Goal: Information Seeking & Learning: Understand process/instructions

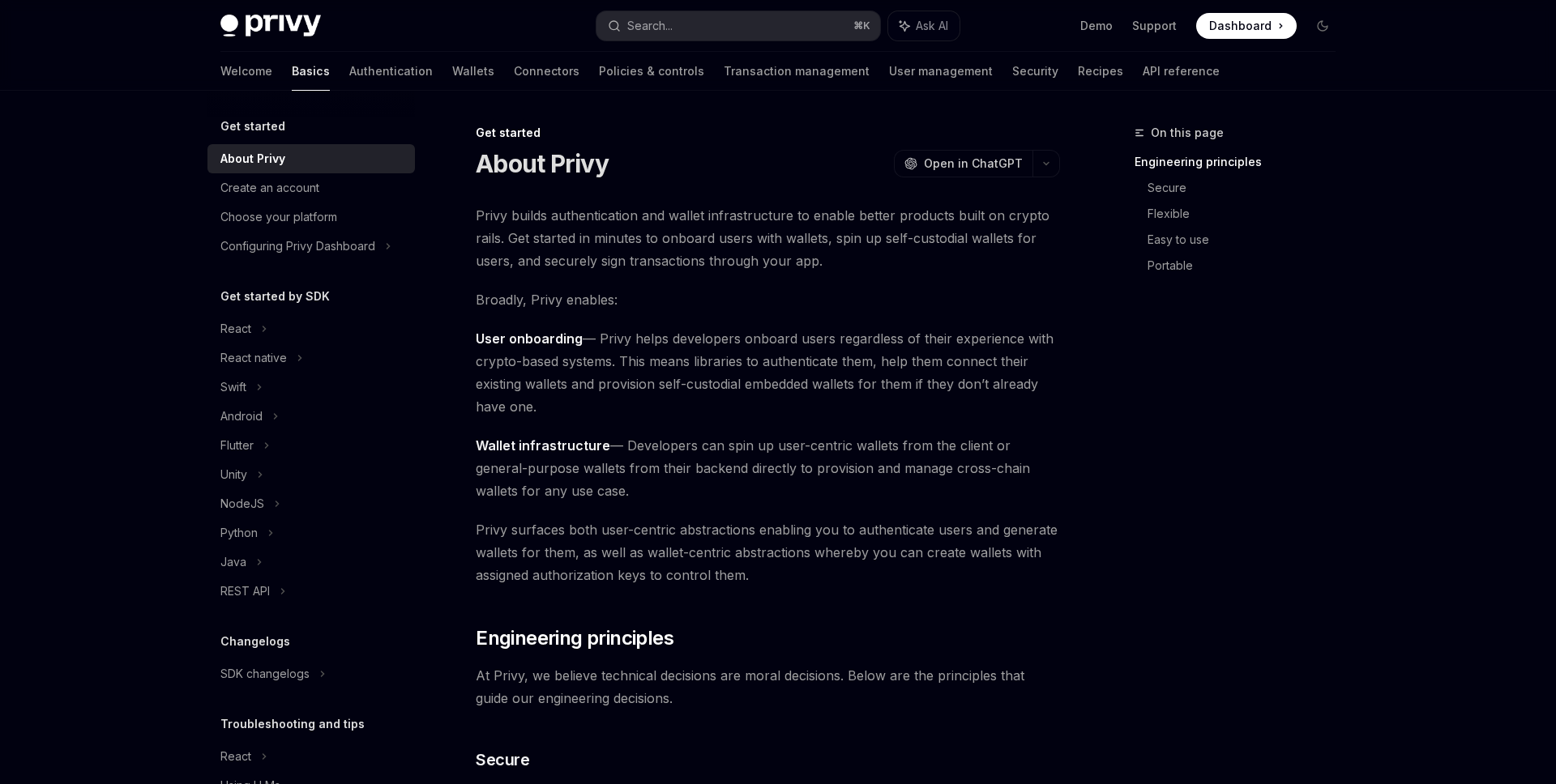
click at [369, 67] on div "Welcome Basics Authentication Wallets Connectors Policies & controls Transactio…" at bounding box center [720, 72] width 999 height 39
click at [419, 85] on div "Welcome Basics Authentication Wallets Connectors Policies & controls Transactio…" at bounding box center [720, 72] width 999 height 39
click at [452, 80] on link "Wallets" at bounding box center [473, 72] width 42 height 39
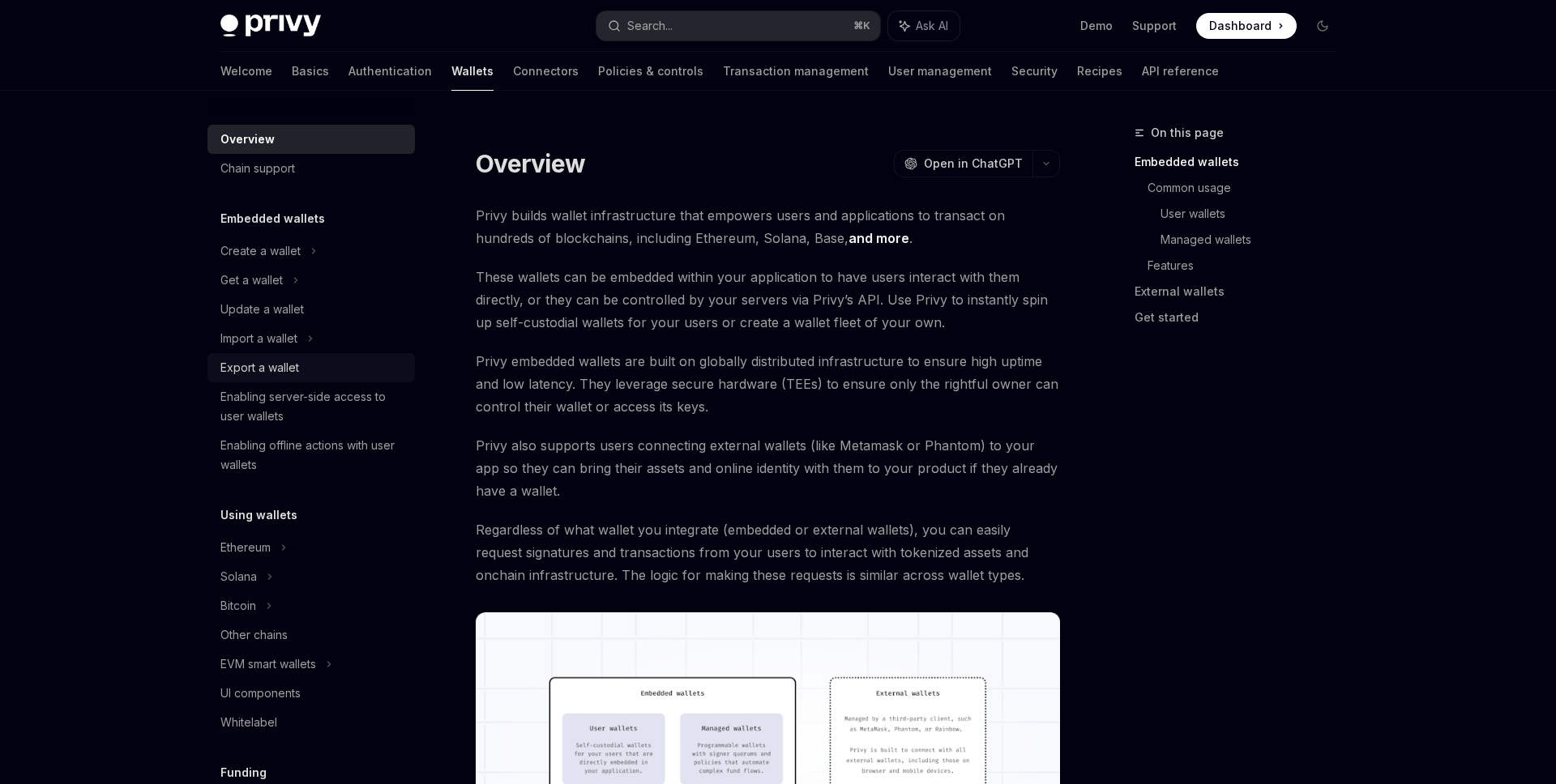
click at [313, 366] on div "Export a wallet" at bounding box center [313, 367] width 184 height 19
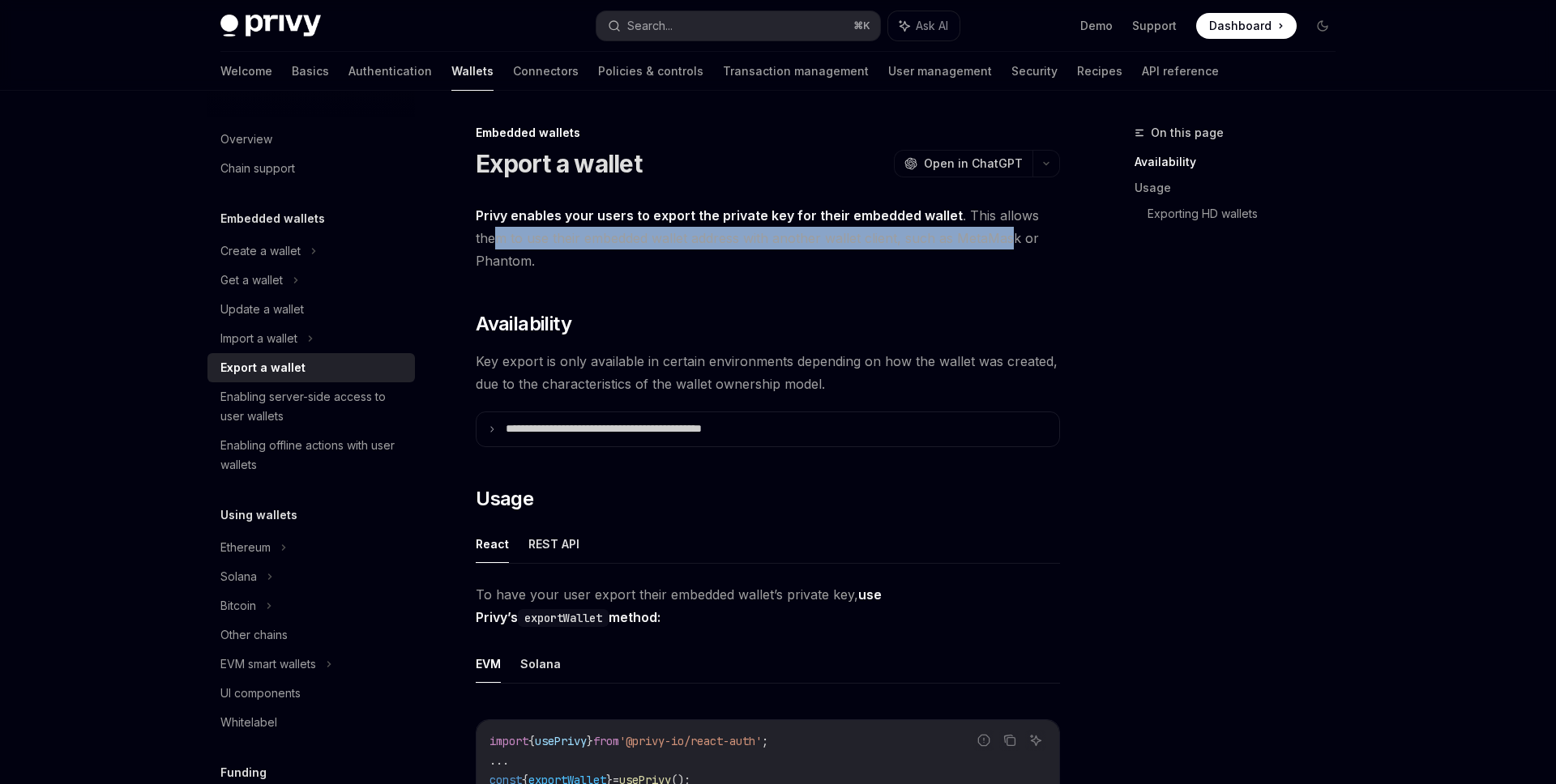
drag, startPoint x: 492, startPoint y: 237, endPoint x: 1017, endPoint y: 239, distance: 525.0
click at [1017, 239] on span "Privy enables your users to export the private key for their embedded wallet . …" at bounding box center [768, 237] width 585 height 68
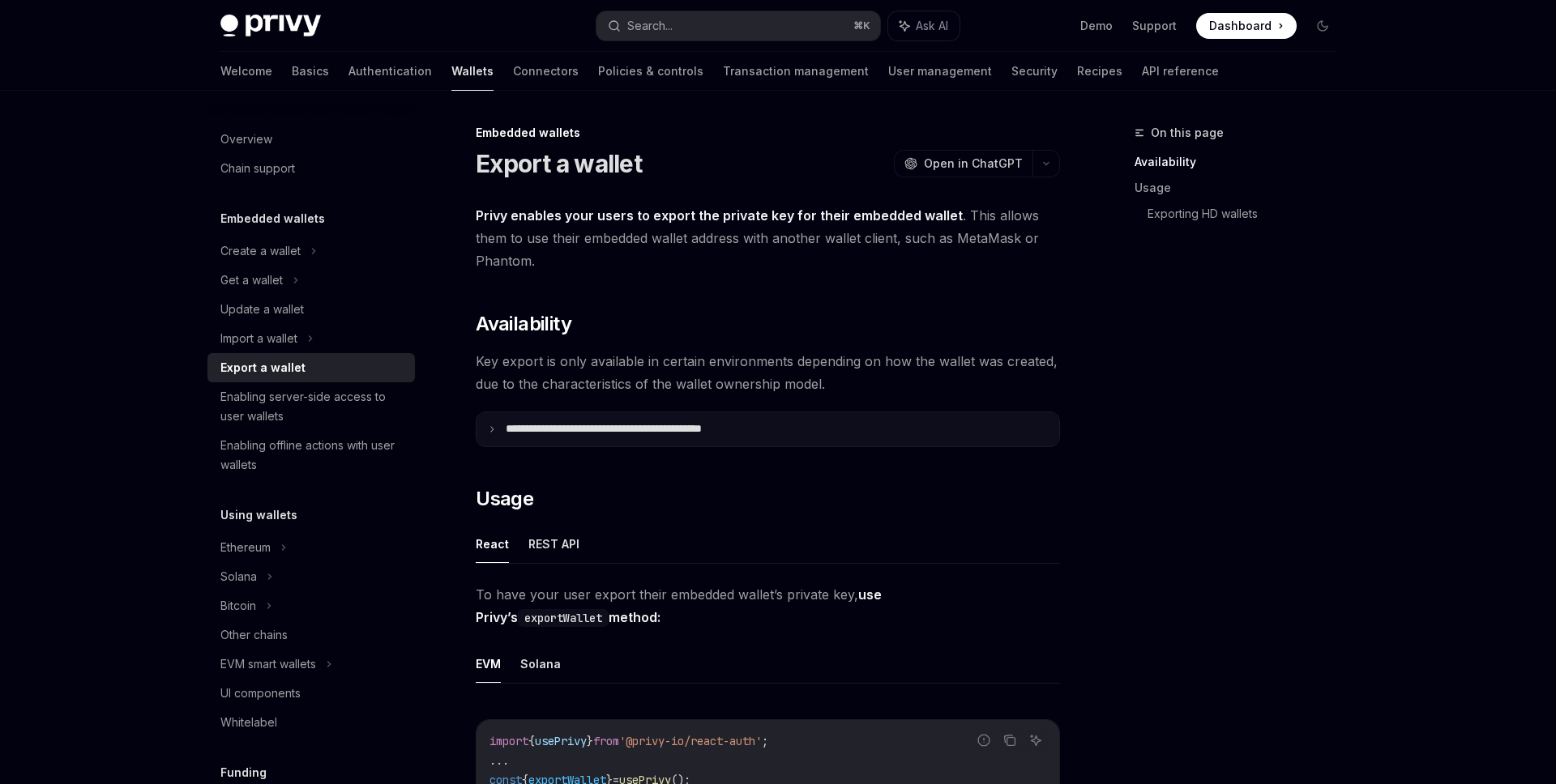
click at [630, 423] on p "**********" at bounding box center [639, 429] width 267 height 14
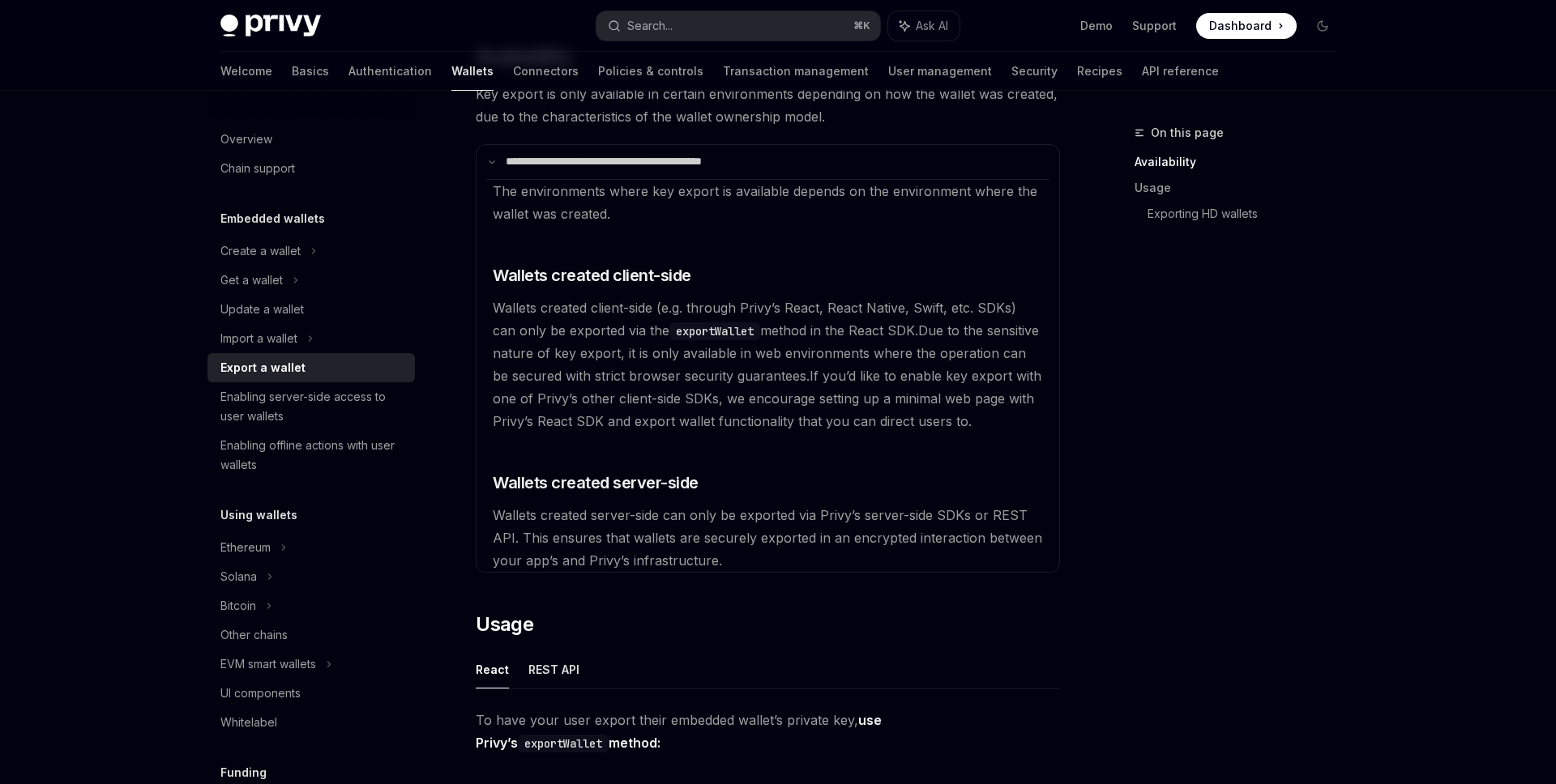
scroll to position [84, 0]
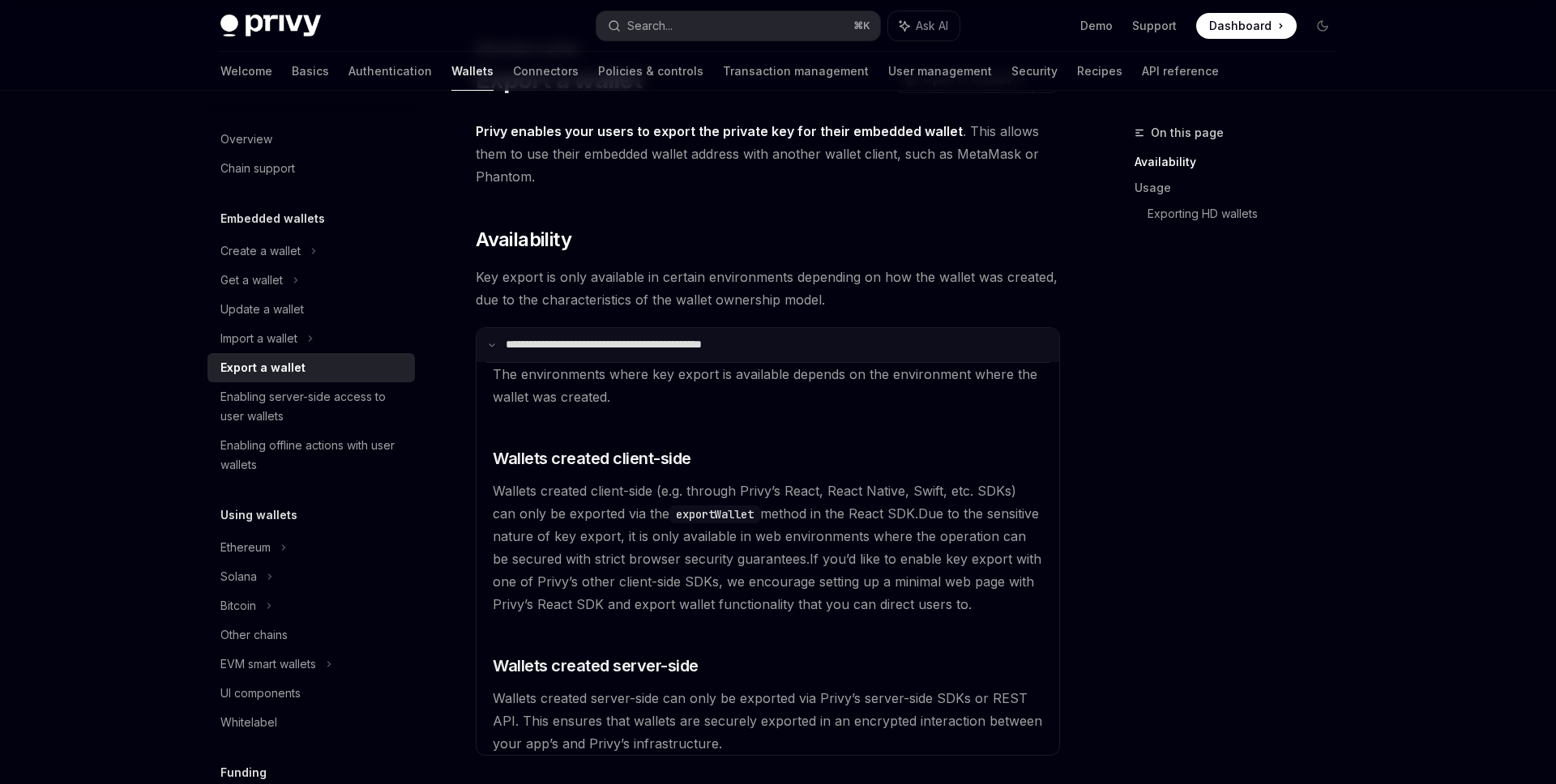
click at [672, 340] on p "**********" at bounding box center [637, 344] width 263 height 14
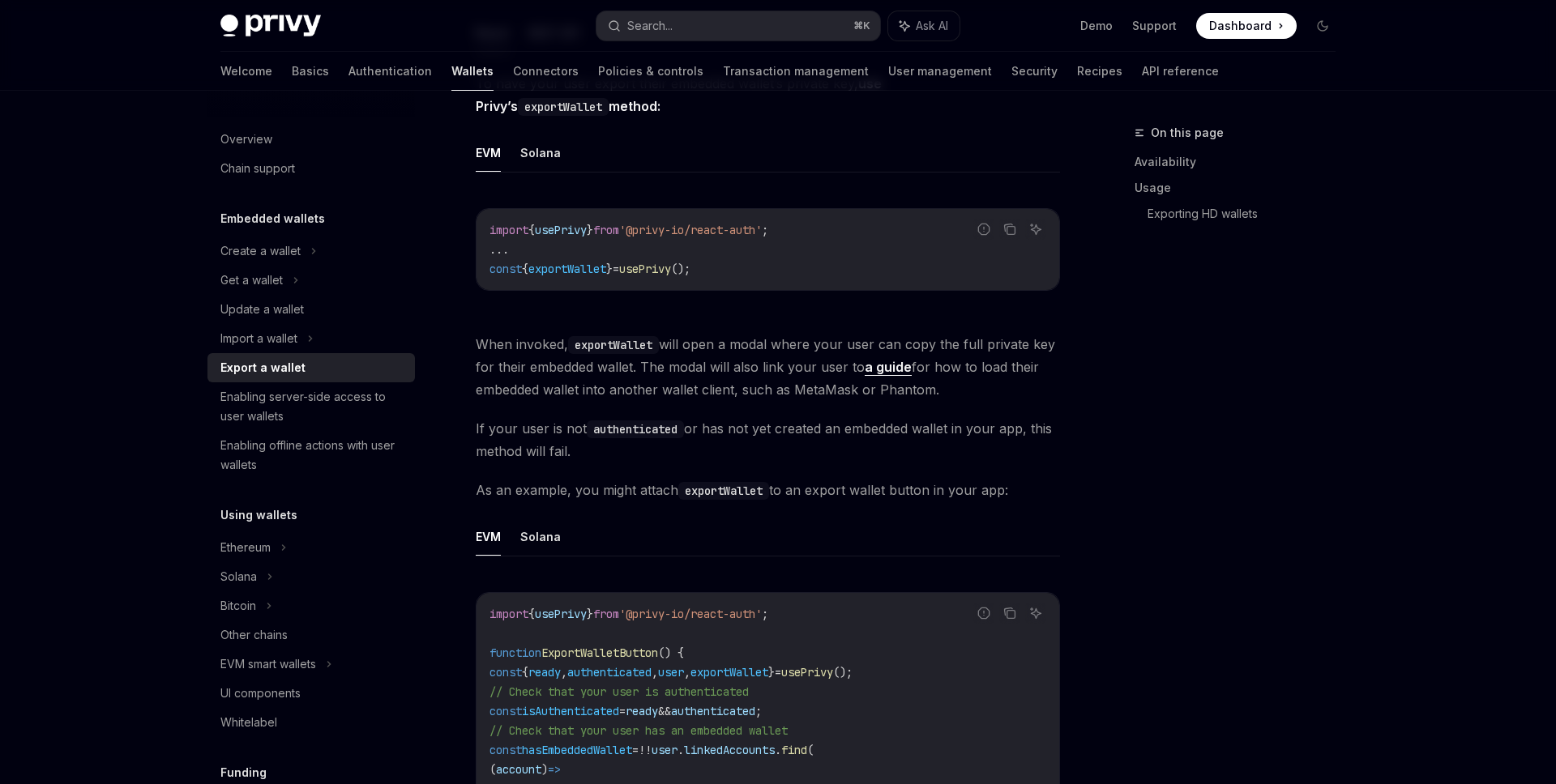
scroll to position [515, 0]
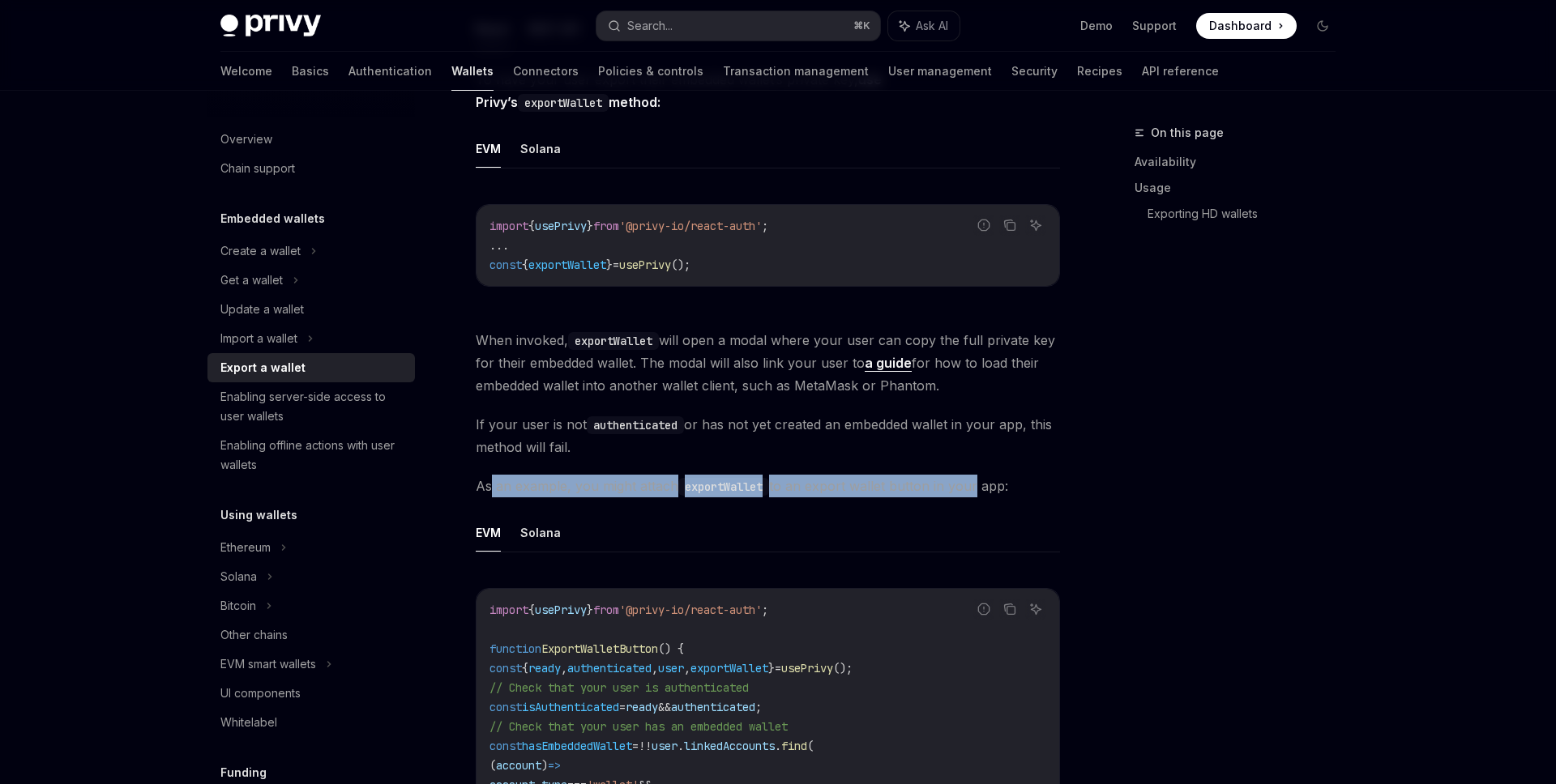
drag, startPoint x: 493, startPoint y: 486, endPoint x: 985, endPoint y: 493, distance: 492.0
click at [982, 492] on span "As an example, you might attach exportWallet to an export wallet button in your…" at bounding box center [768, 486] width 585 height 23
click at [1082, 477] on div "**********" at bounding box center [778, 702] width 1141 height 2254
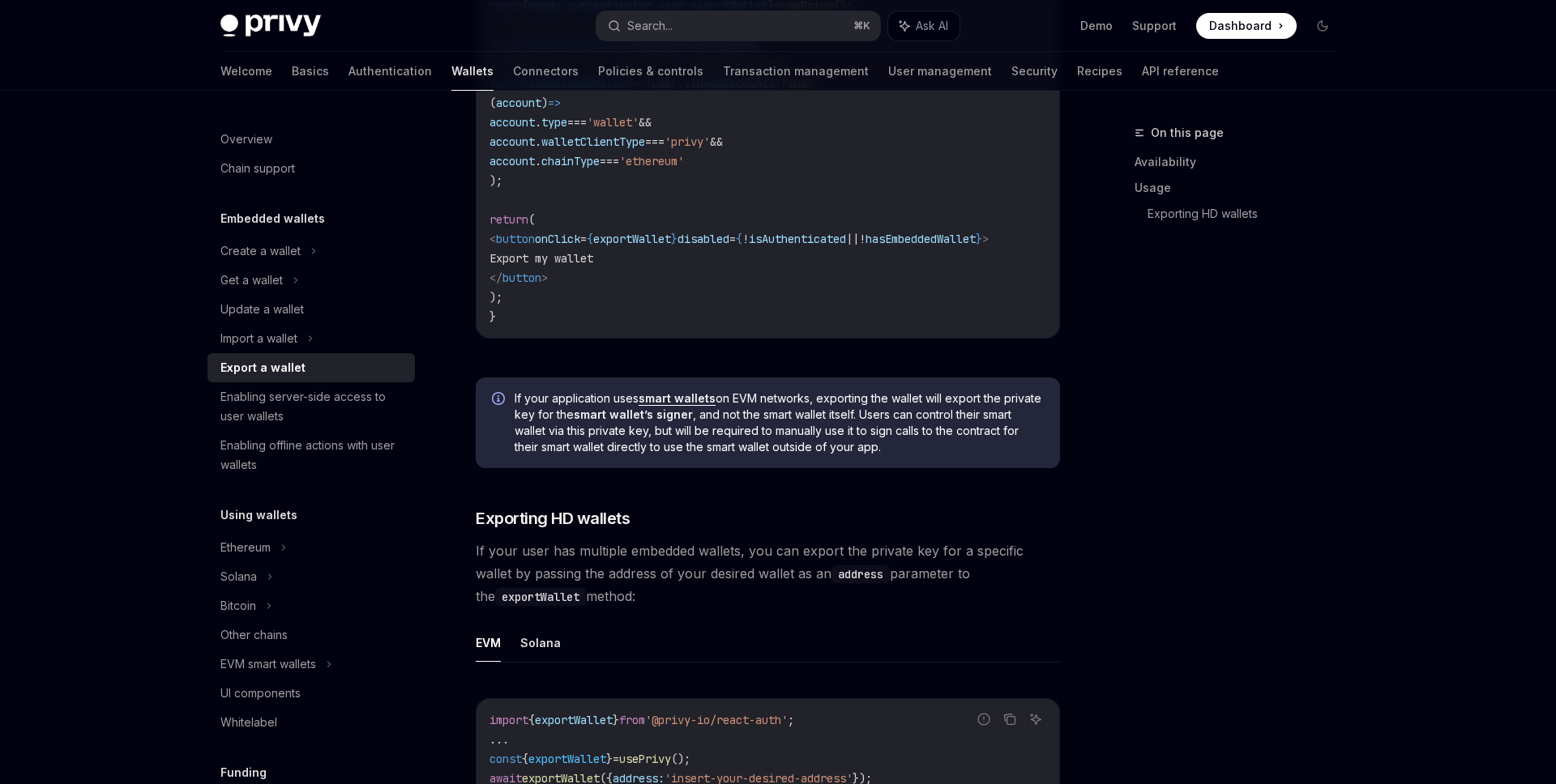
scroll to position [1458, 0]
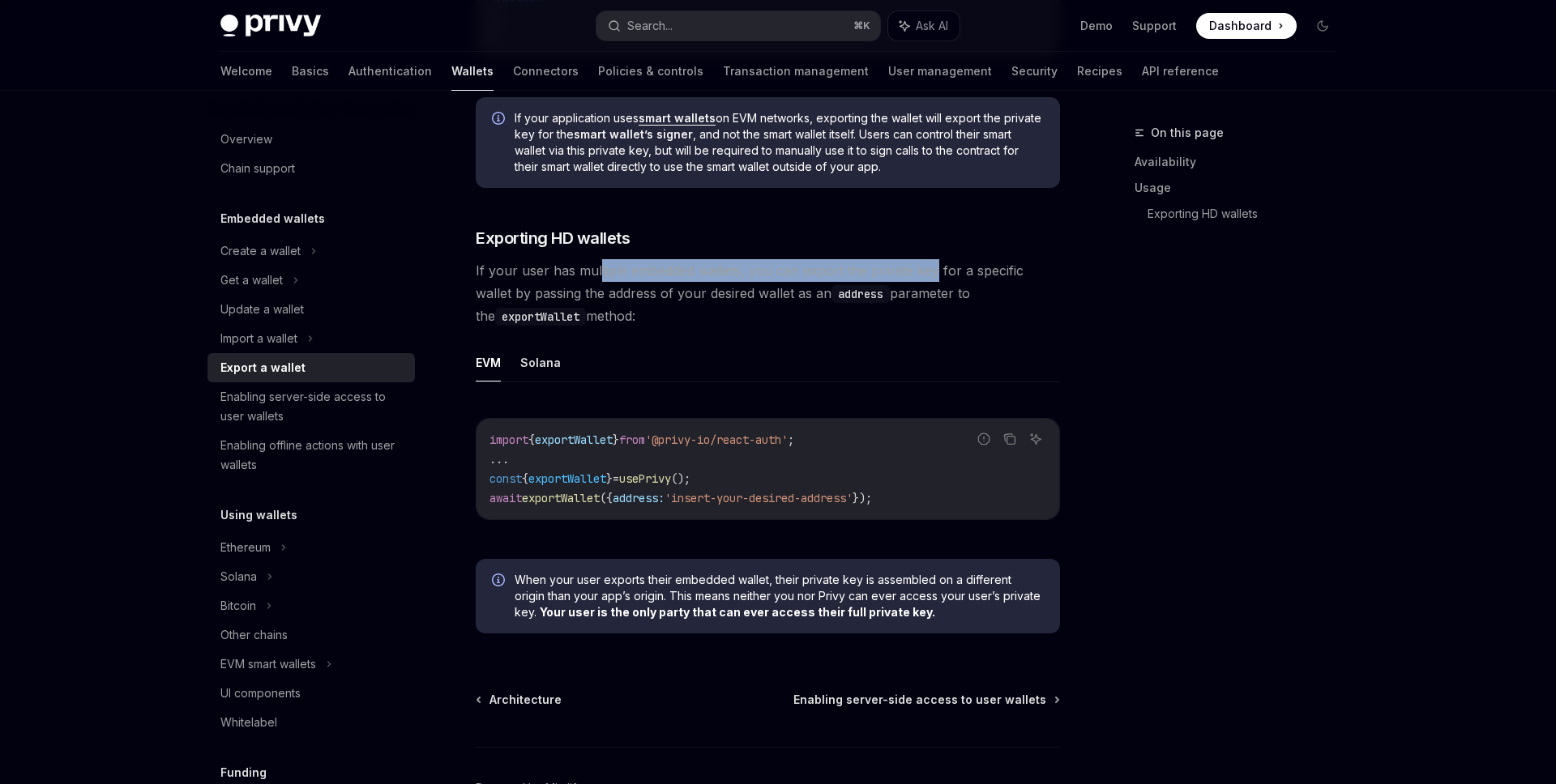
drag, startPoint x: 598, startPoint y: 273, endPoint x: 932, endPoint y: 285, distance: 334.2
click at [932, 285] on span "If your user has multiple embedded wallets, you can export the private key for …" at bounding box center [768, 293] width 585 height 68
drag, startPoint x: 1050, startPoint y: 279, endPoint x: 630, endPoint y: 274, distance: 420.0
click at [630, 274] on span "If your user has multiple embedded wallets, you can export the private key for …" at bounding box center [768, 293] width 585 height 68
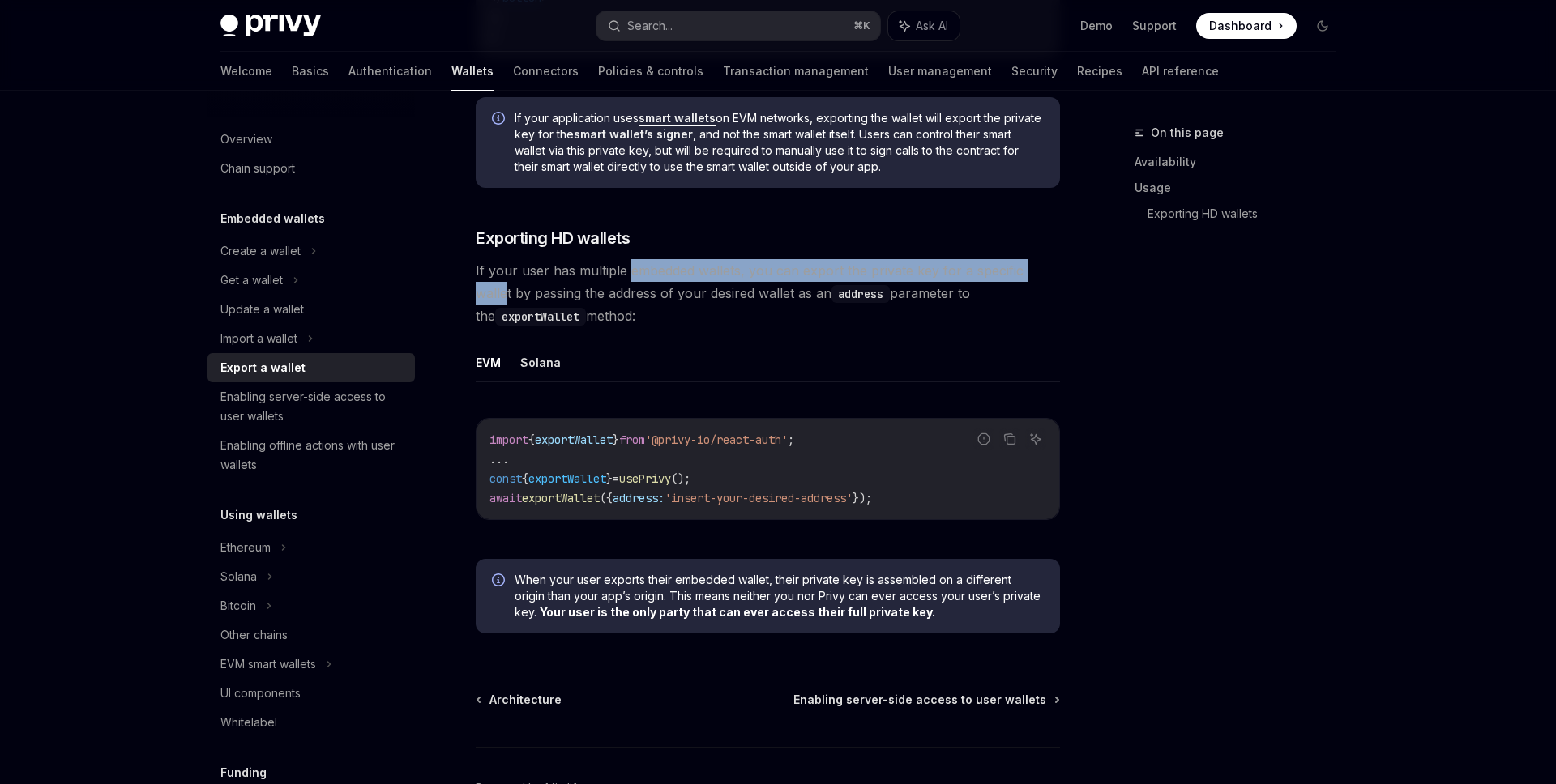
click at [831, 300] on code "address" at bounding box center [860, 294] width 58 height 18
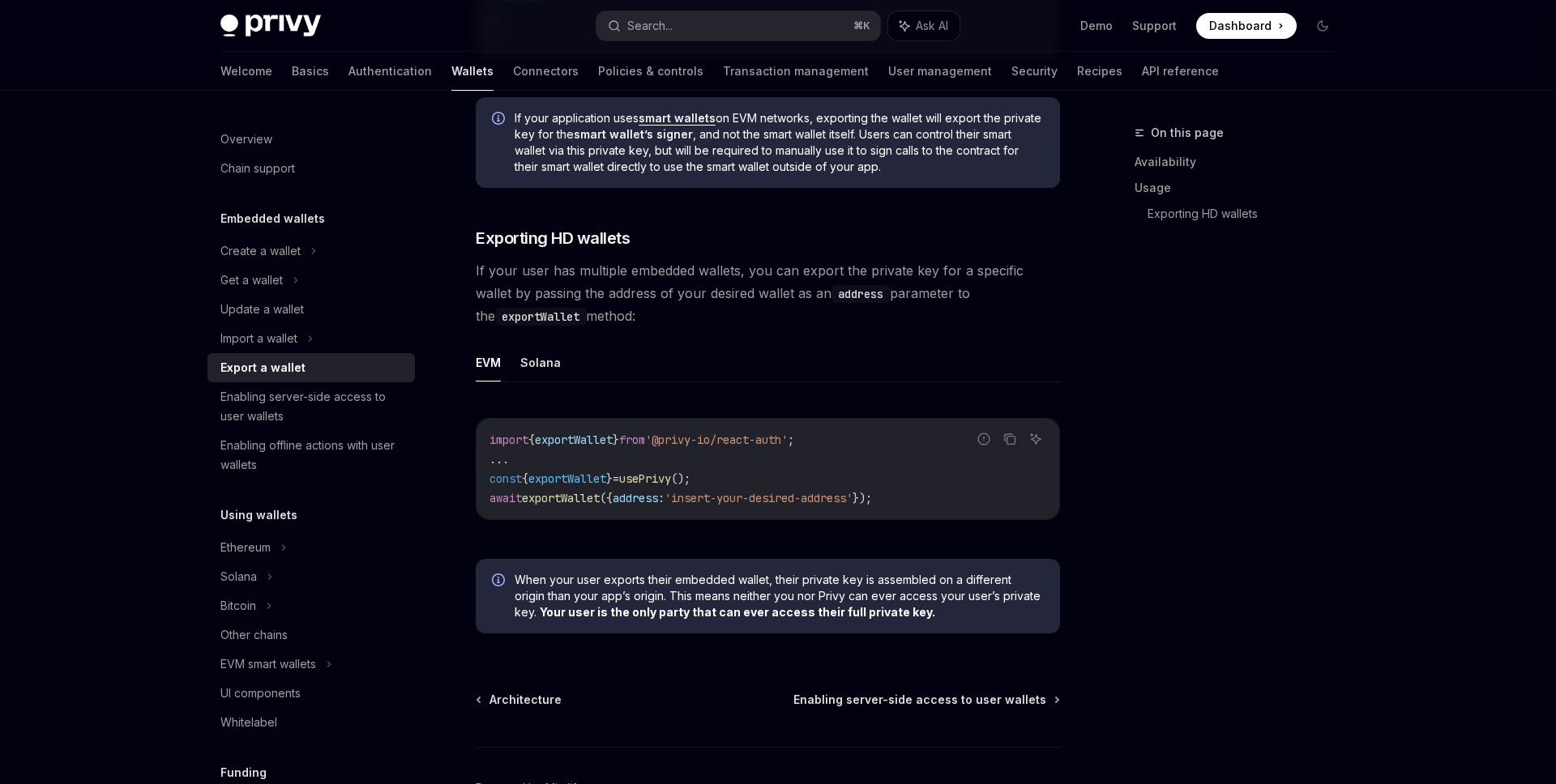
drag, startPoint x: 526, startPoint y: 318, endPoint x: 461, endPoint y: 284, distance: 73.4
click at [586, 322] on span "If your user has multiple embedded wallets, you can export the private key for …" at bounding box center [768, 293] width 585 height 68
drag, startPoint x: 552, startPoint y: 323, endPoint x: 440, endPoint y: 266, distance: 125.7
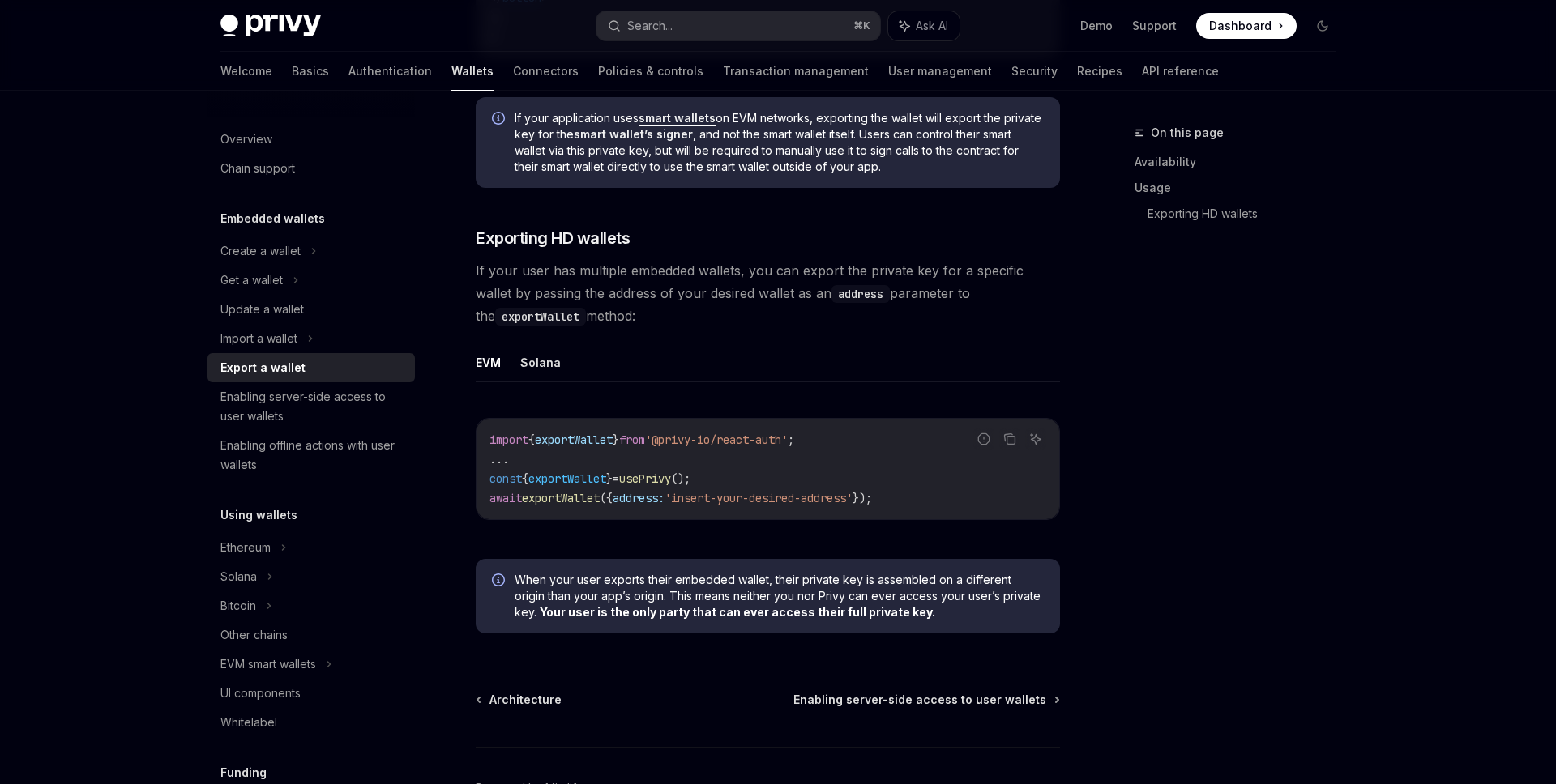
click at [639, 297] on span "If your user has multiple embedded wallets, you can export the private key for …" at bounding box center [768, 293] width 585 height 68
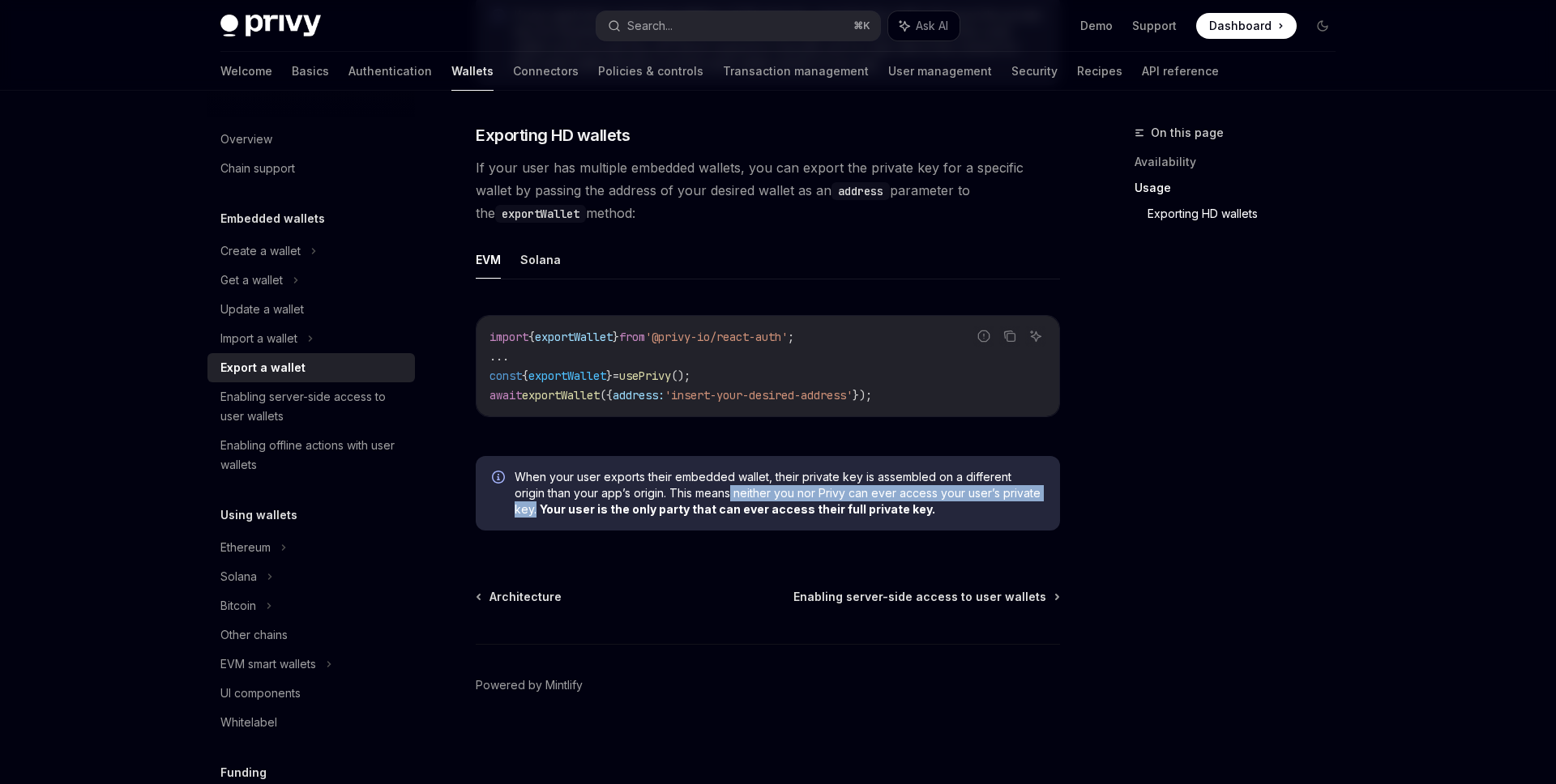
drag, startPoint x: 697, startPoint y: 493, endPoint x: 1073, endPoint y: 493, distance: 376.0
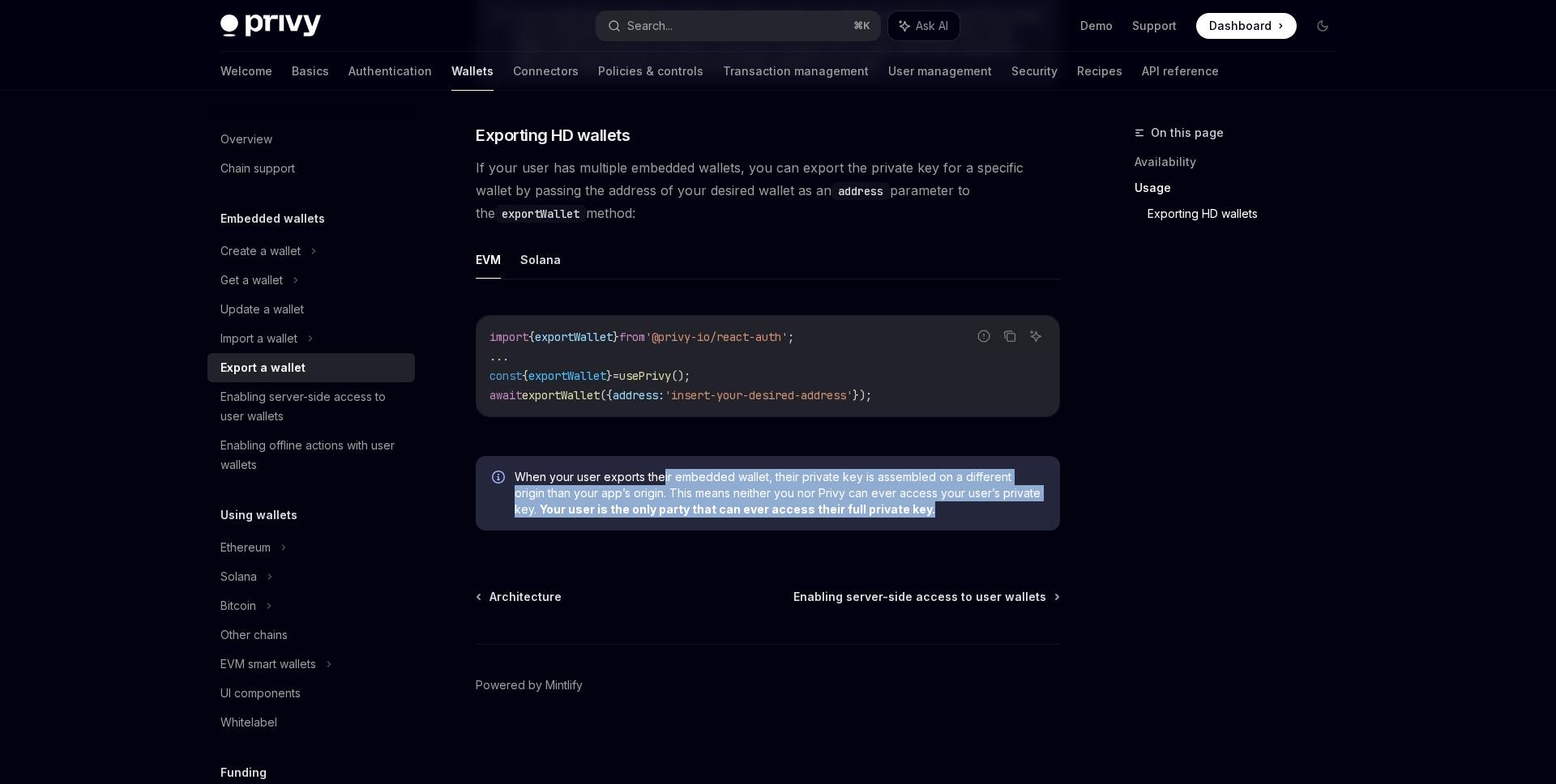
drag, startPoint x: 906, startPoint y: 512, endPoint x: 658, endPoint y: 481, distance: 249.9
click at [658, 481] on span "When your user exports their embedded wallet, their private key is assembled on…" at bounding box center [779, 493] width 529 height 49
click at [827, 480] on span "When your user exports their embedded wallet, their private key is assembled on…" at bounding box center [779, 493] width 529 height 49
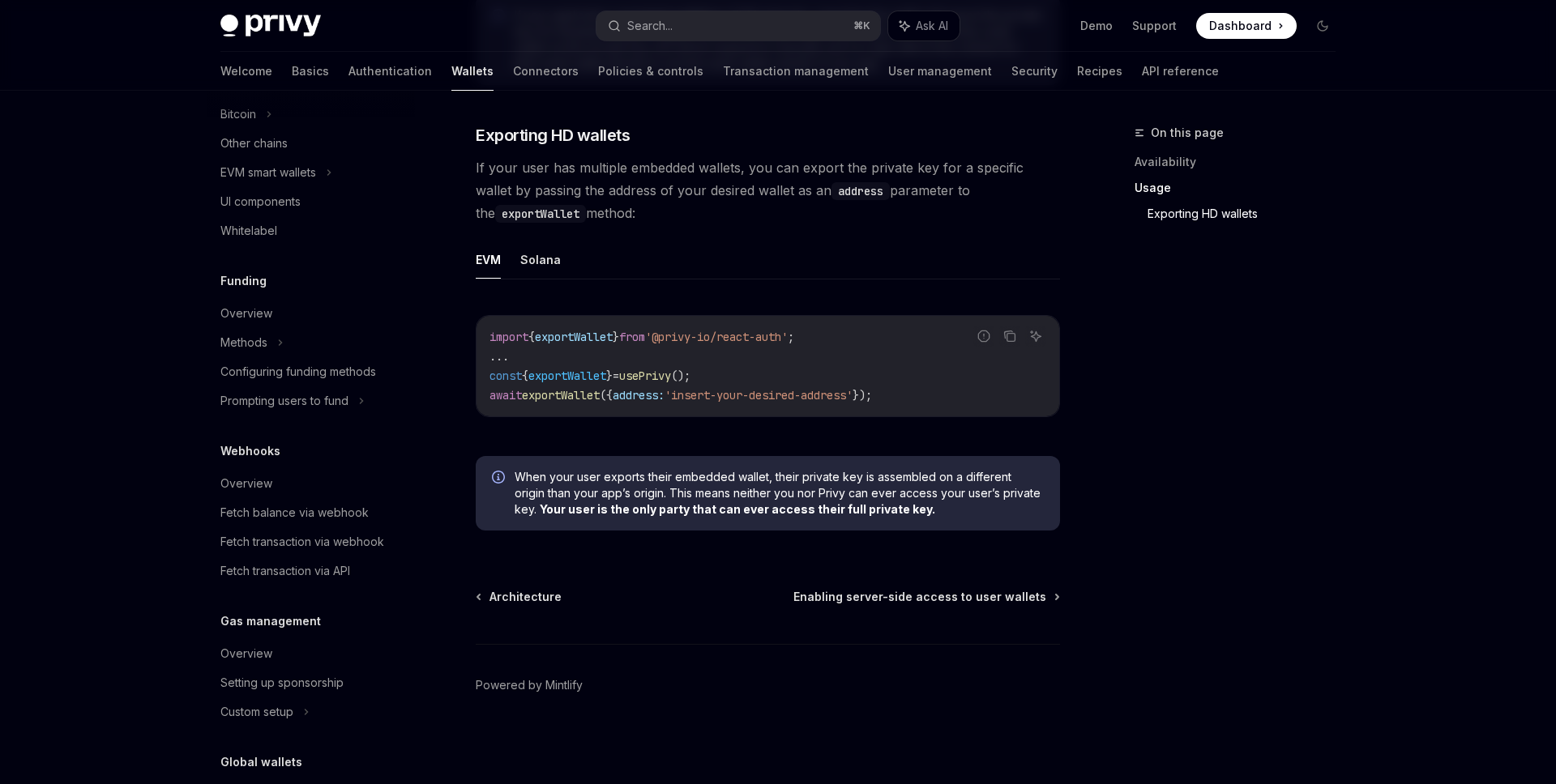
scroll to position [557, 0]
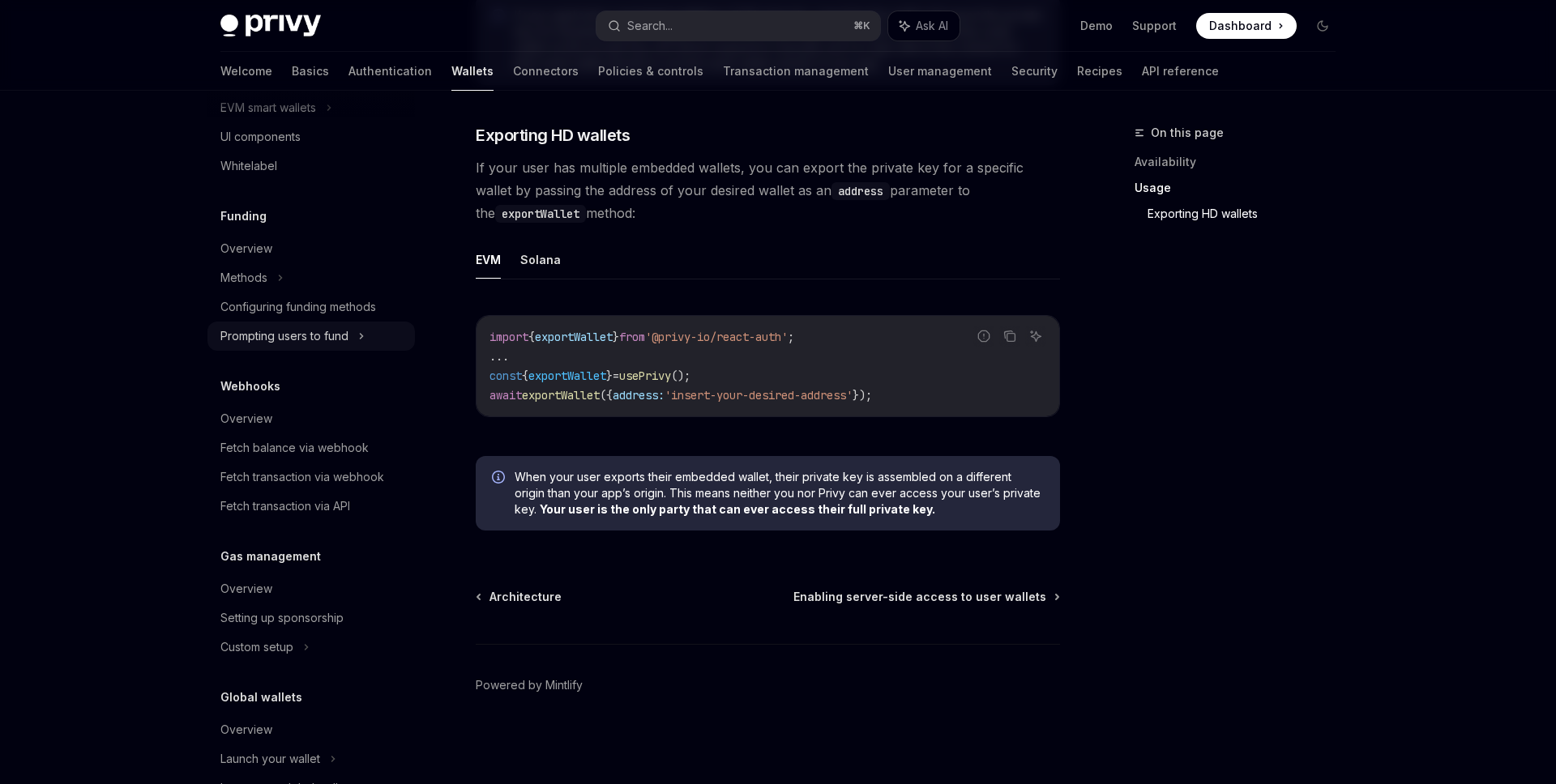
click at [405, 333] on div "Prompting users to fund" at bounding box center [311, 336] width 207 height 29
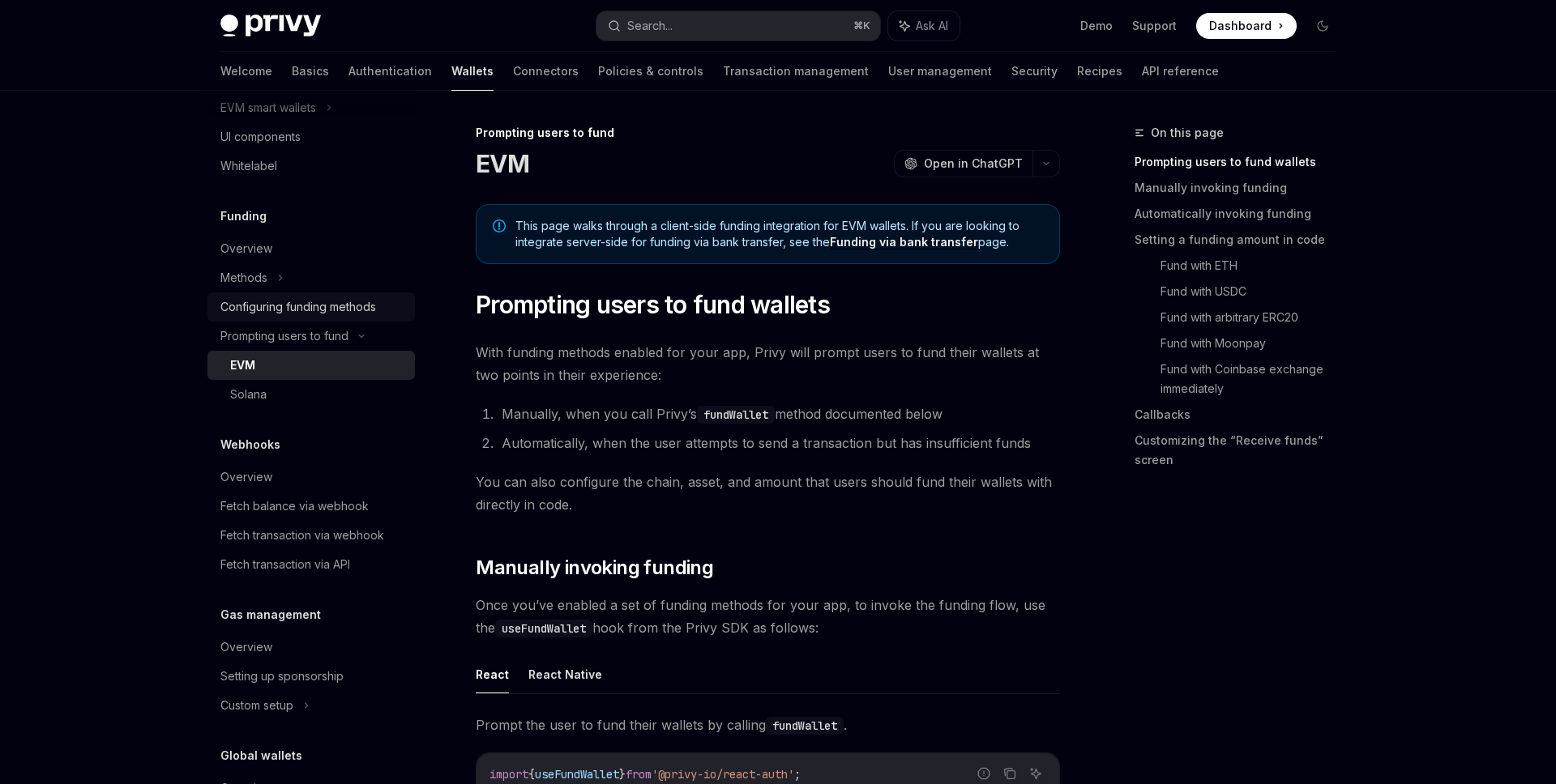
click at [387, 317] on link "Configuring funding methods" at bounding box center [311, 307] width 207 height 29
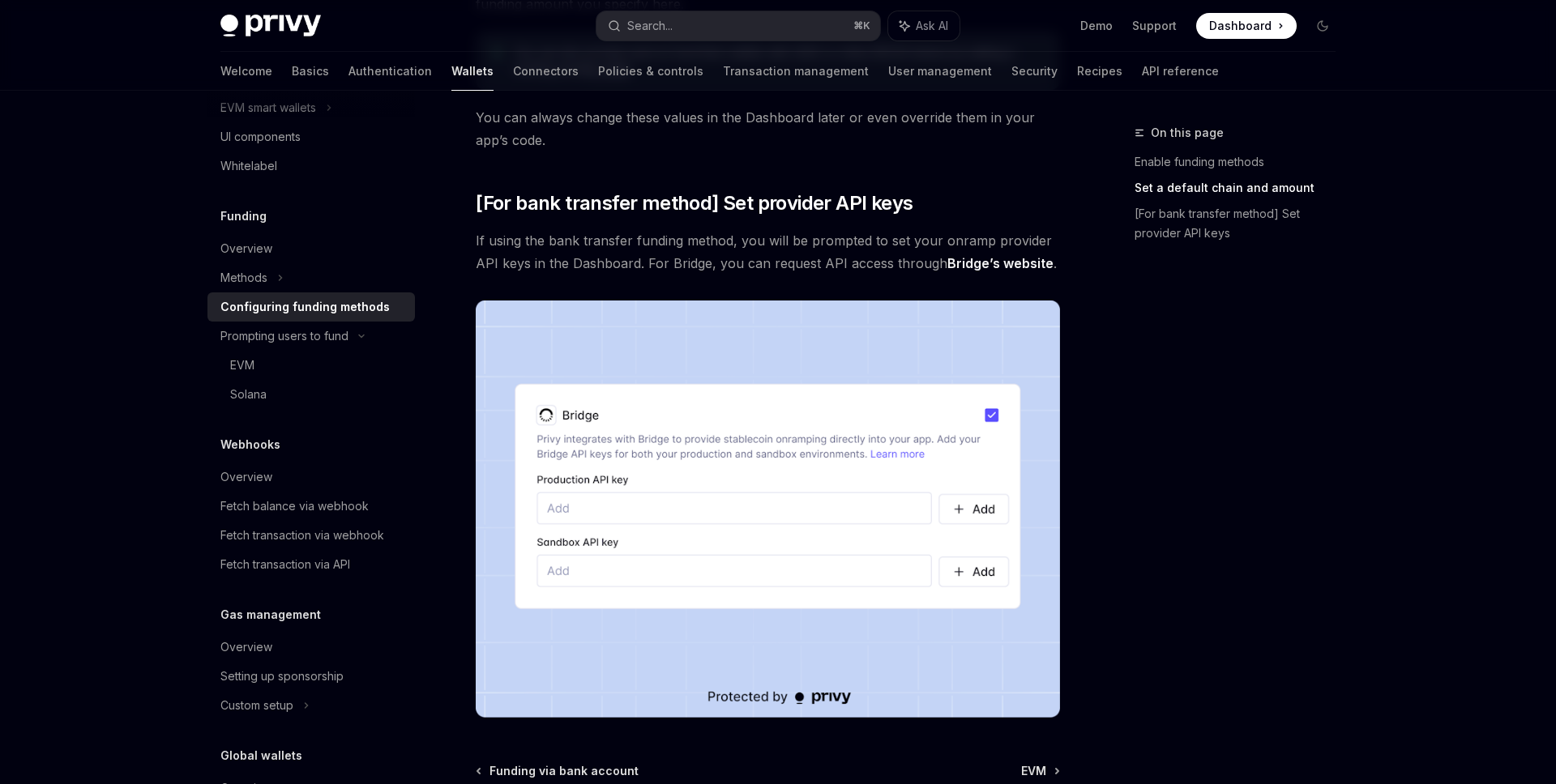
scroll to position [1454, 0]
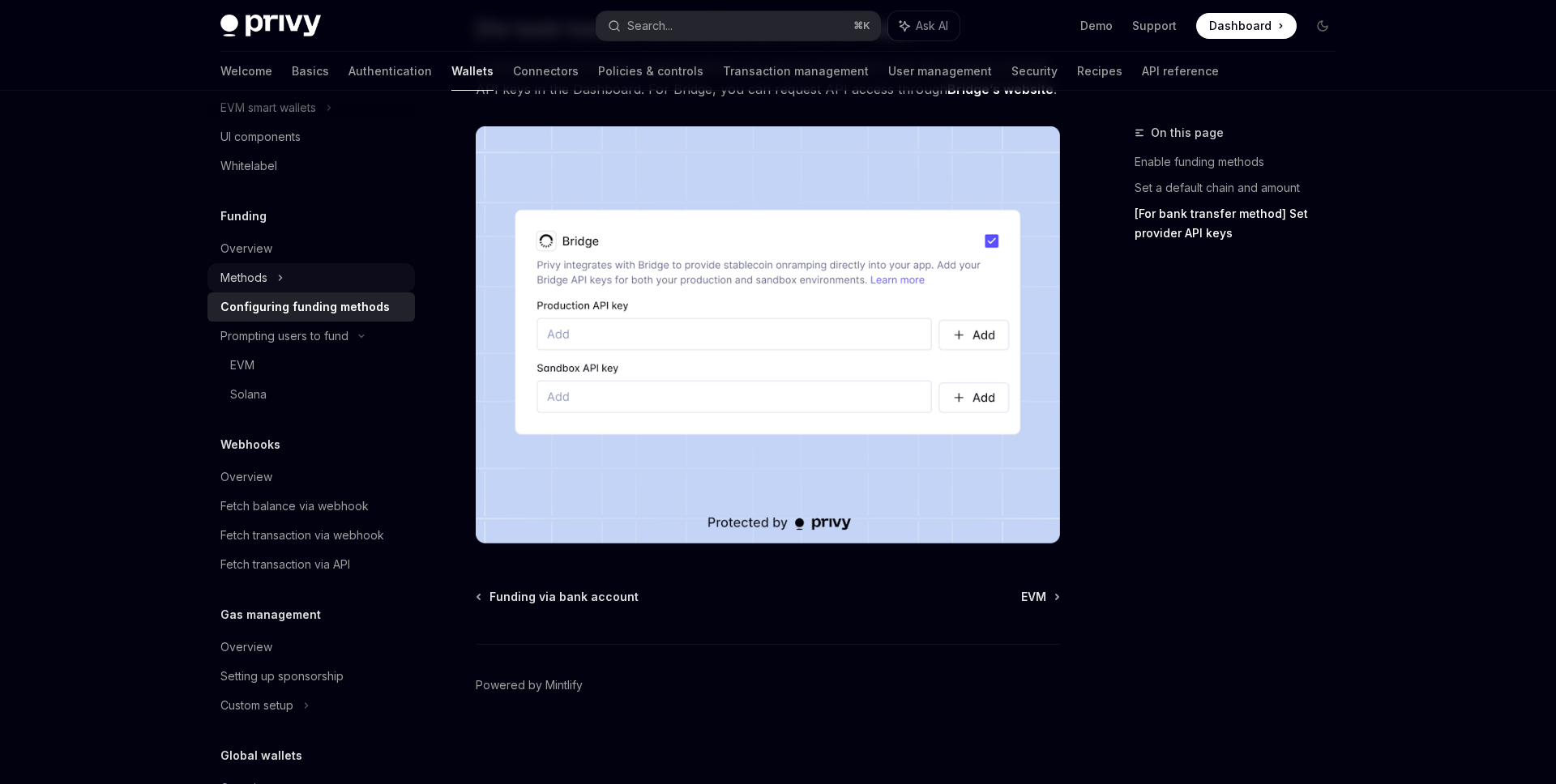
click at [353, 285] on div "Methods" at bounding box center [311, 278] width 207 height 29
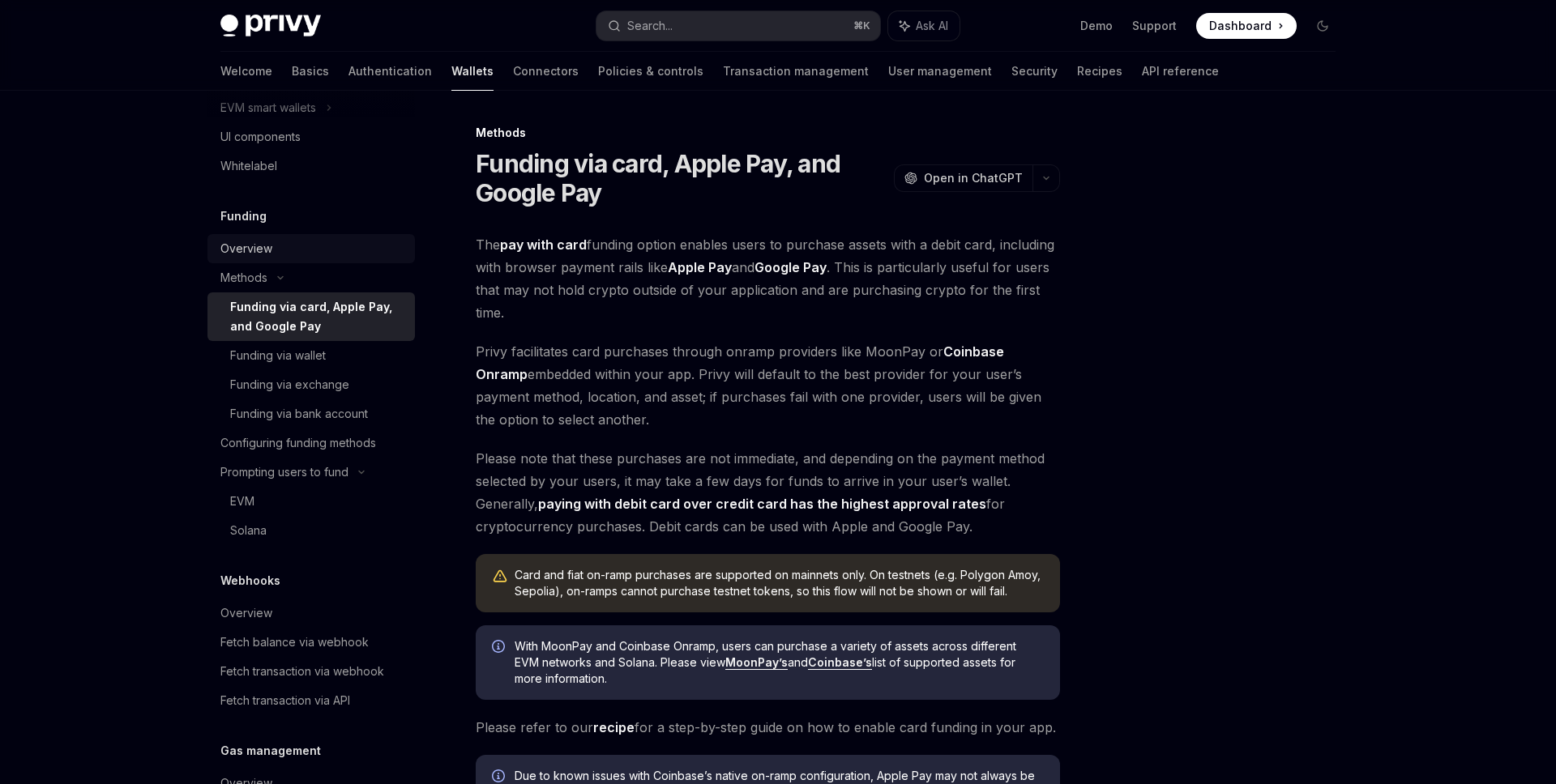
click at [344, 263] on link "Overview" at bounding box center [311, 248] width 207 height 29
type textarea "*"
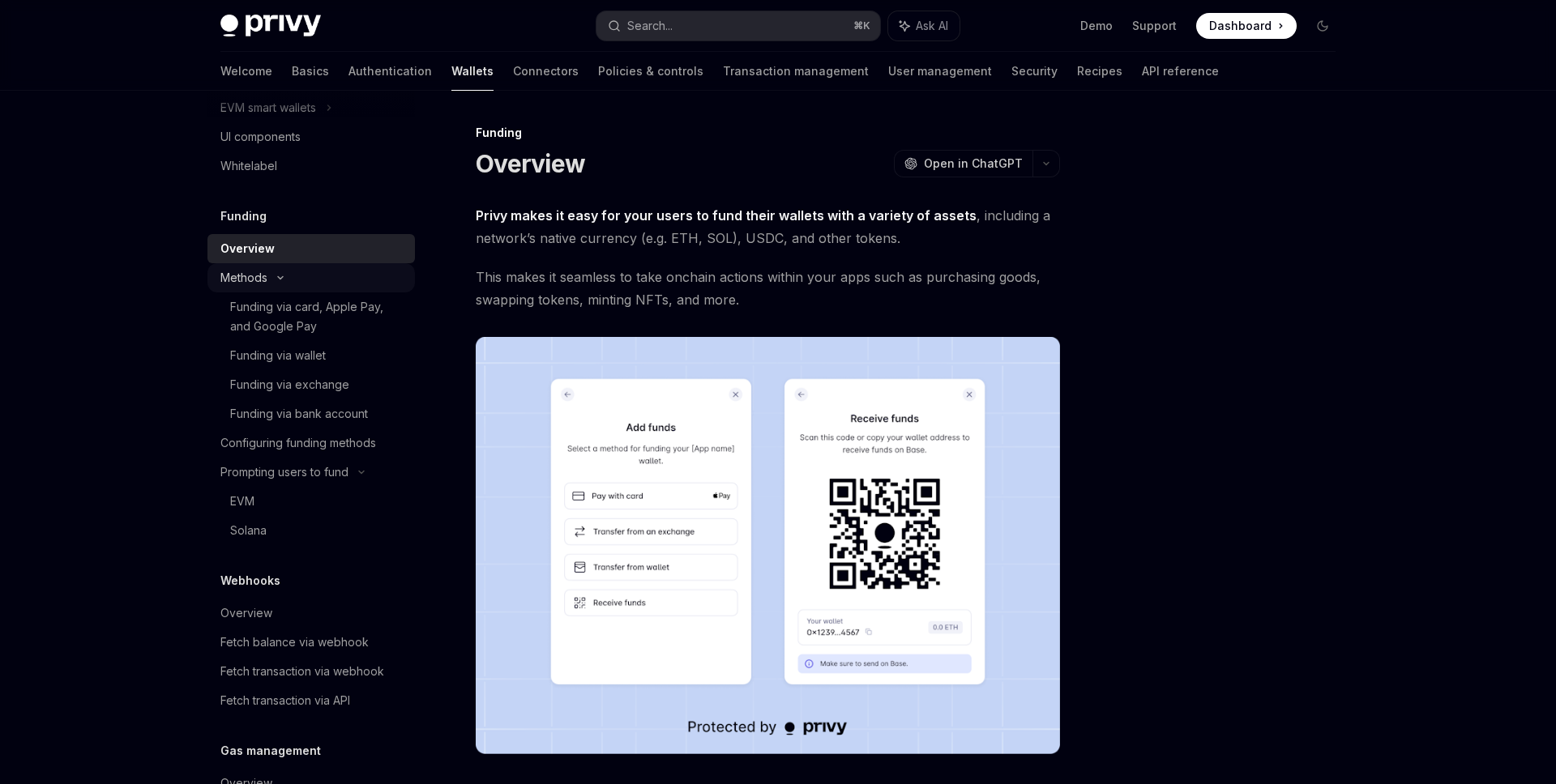
click at [337, 276] on div "Methods" at bounding box center [311, 278] width 207 height 29
